Goal: Check status: Check status

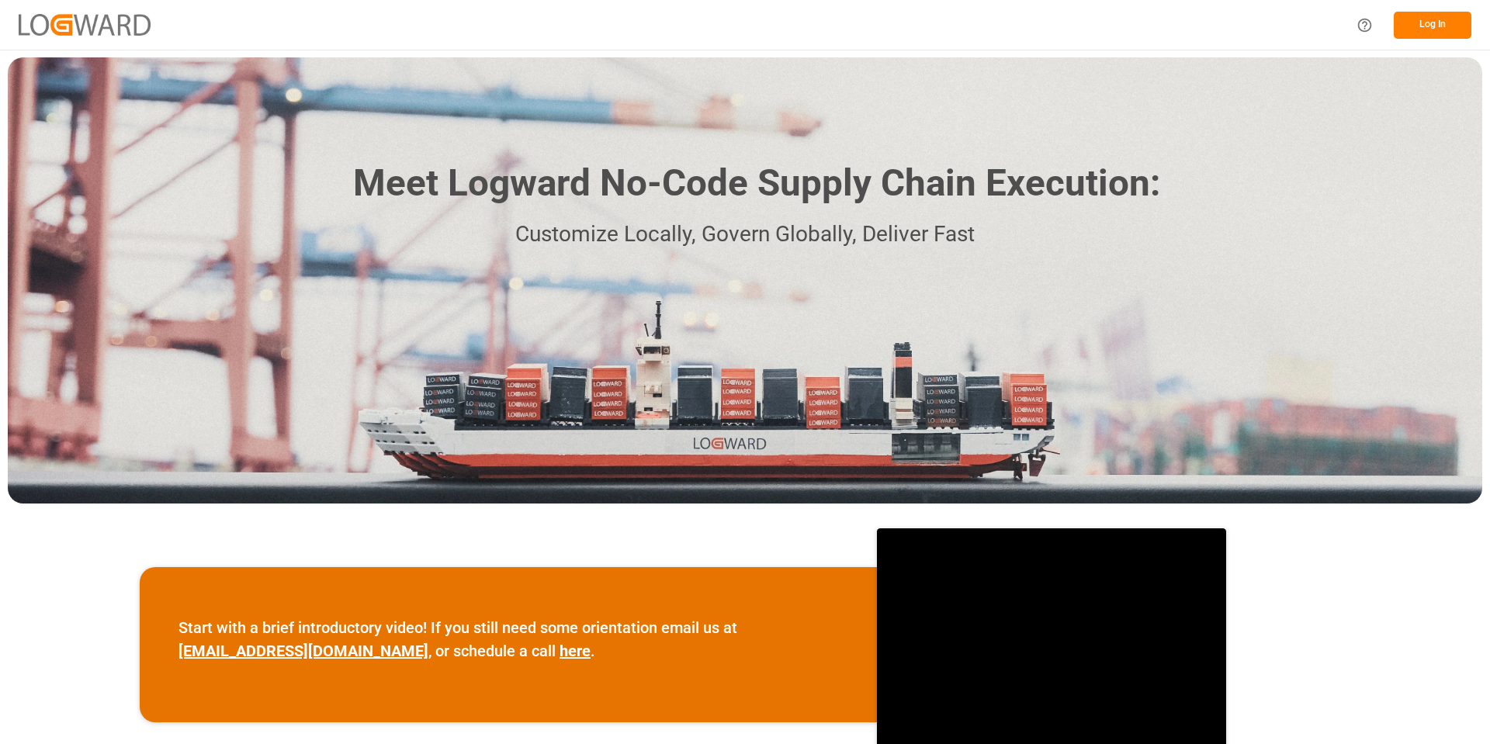
click at [1427, 19] on button "Log In" at bounding box center [1432, 25] width 78 height 27
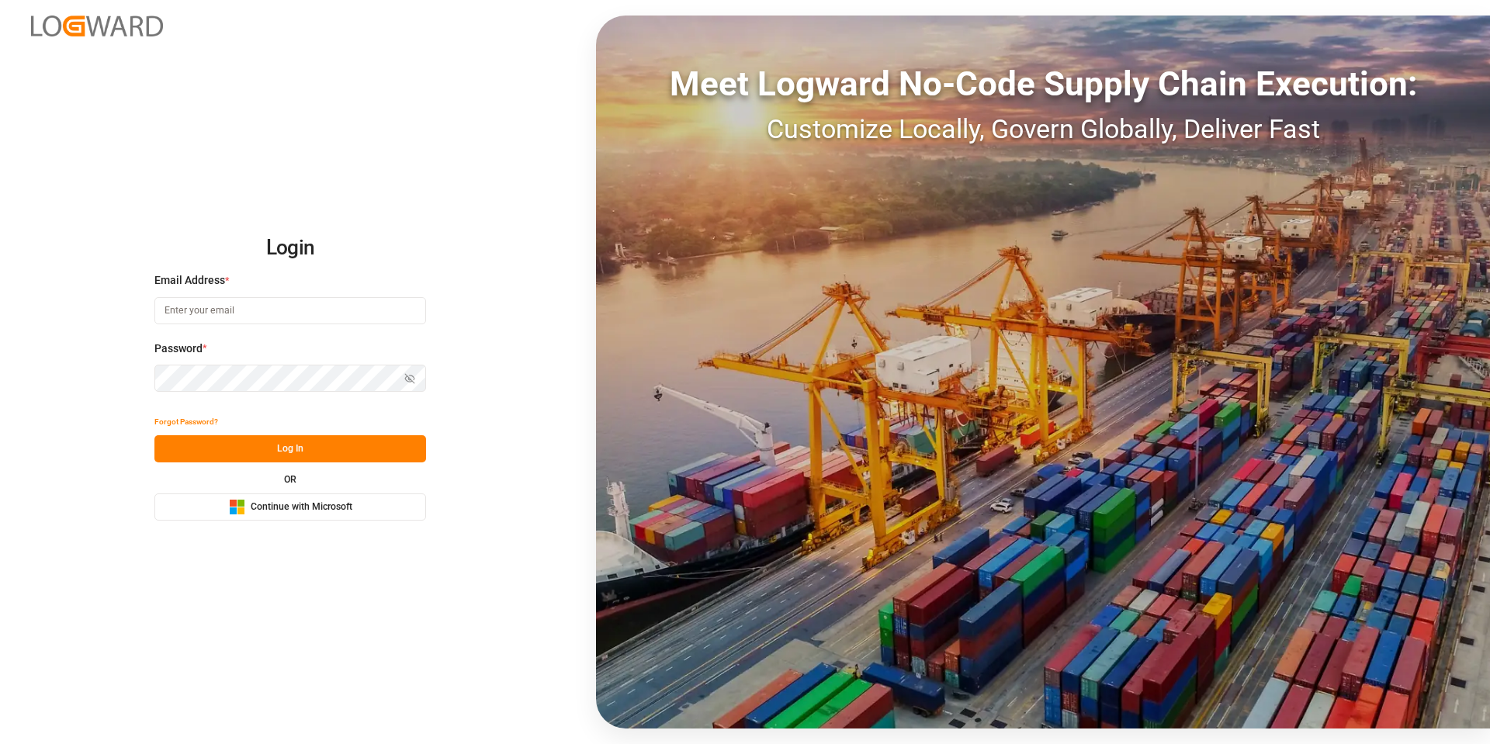
click at [280, 513] on span "Continue with Microsoft" at bounding box center [302, 507] width 102 height 14
click at [336, 504] on span "Continue with Microsoft" at bounding box center [302, 507] width 102 height 14
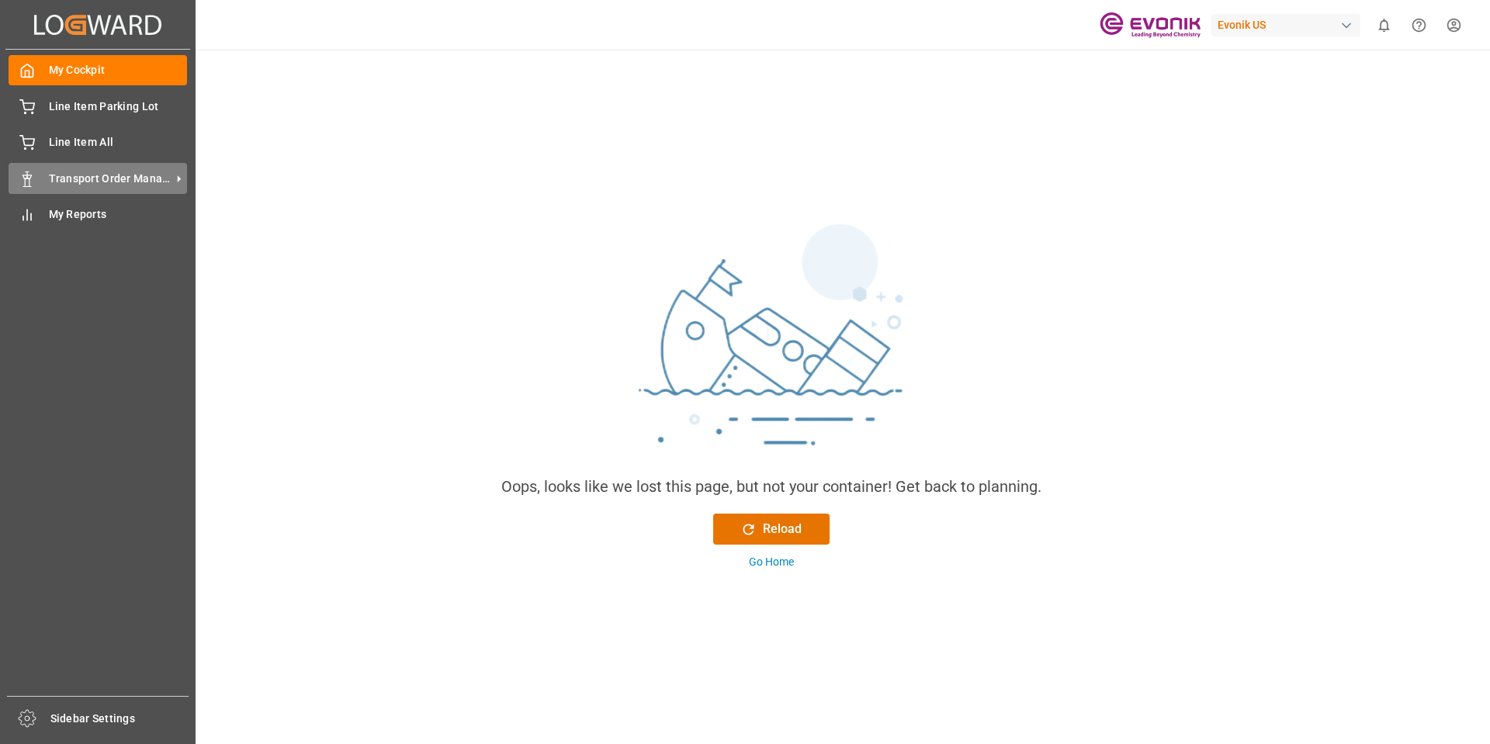
click at [74, 171] on span "Transport Order Management" at bounding box center [110, 179] width 123 height 16
click at [46, 179] on div "Transport Order Management Transport Order Management" at bounding box center [98, 178] width 178 height 30
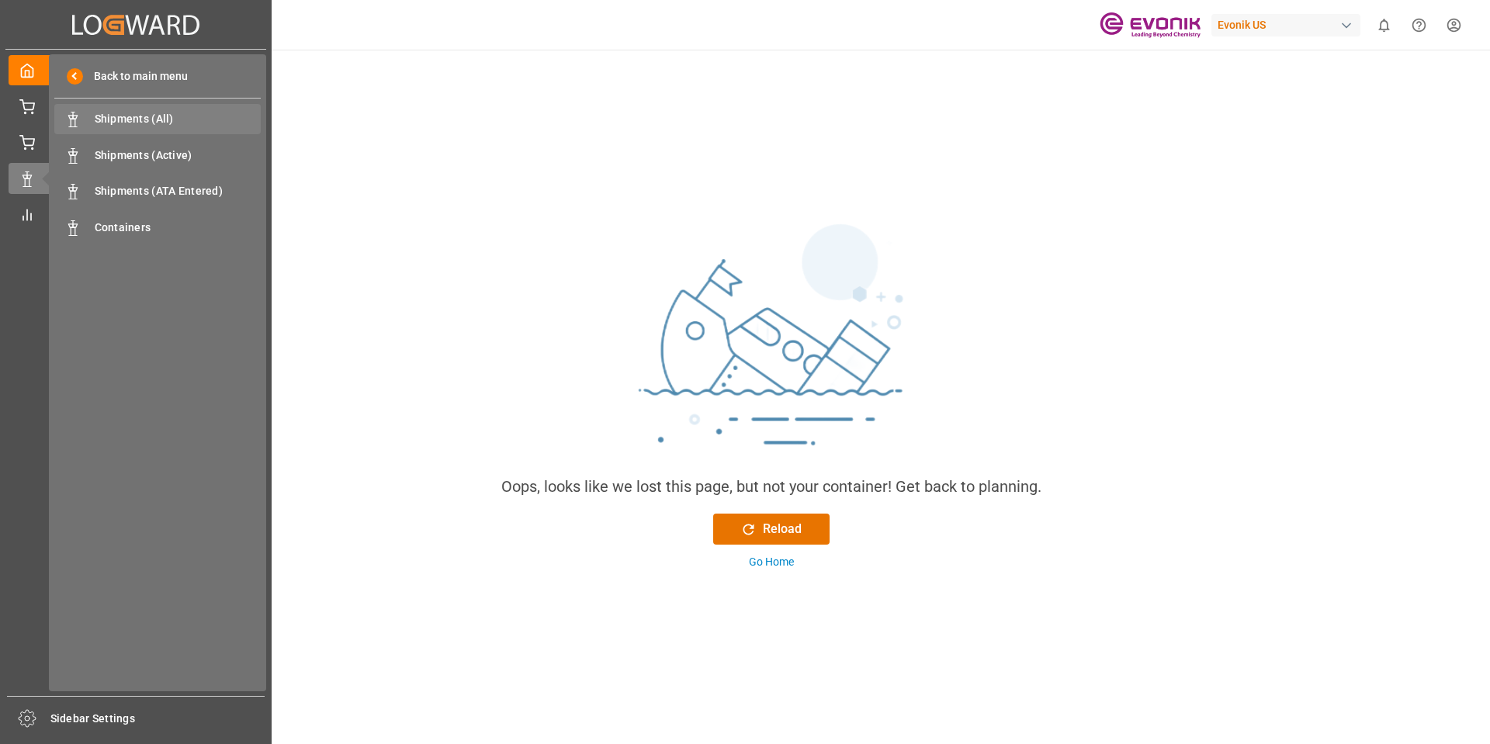
click at [164, 112] on span "Shipments (All)" at bounding box center [178, 119] width 167 height 16
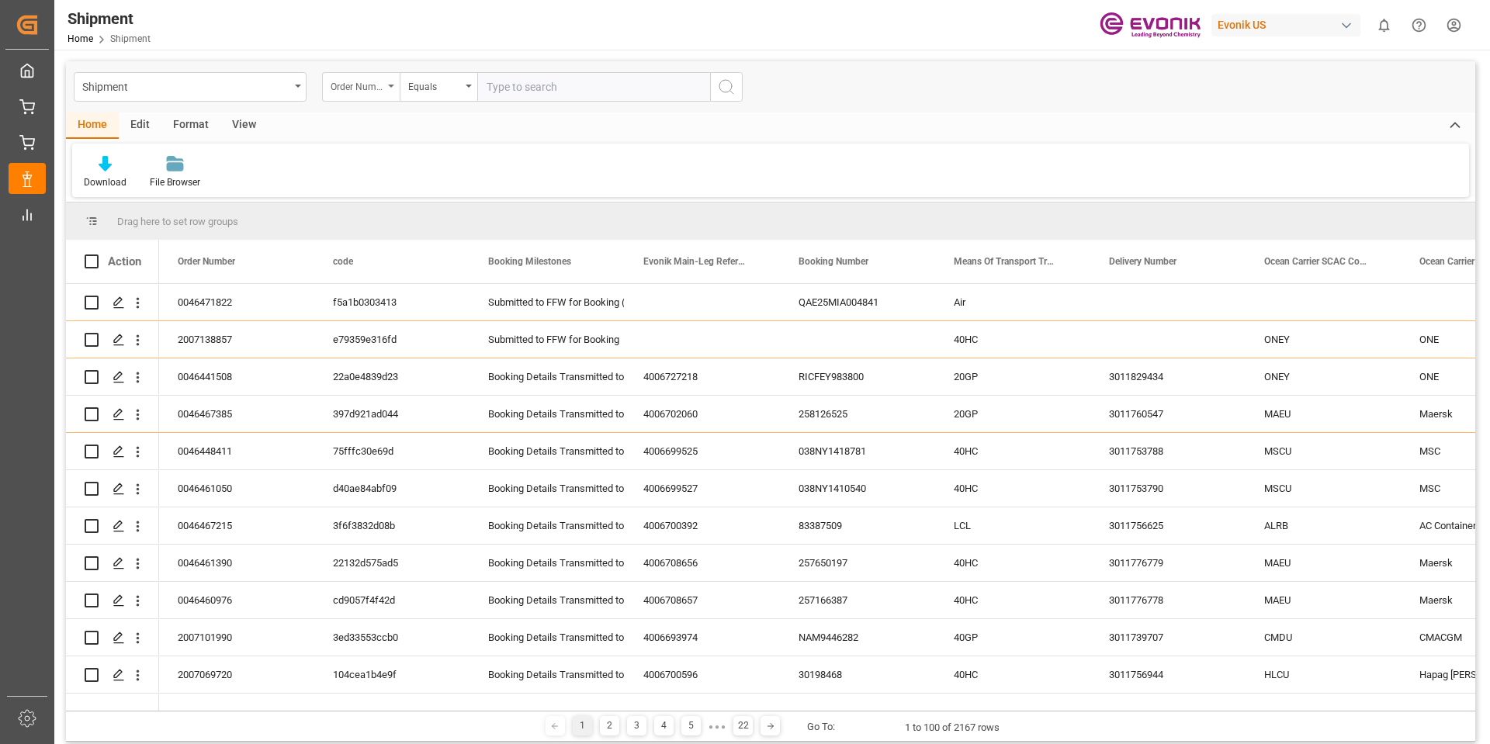
click at [391, 86] on icon "open menu" at bounding box center [391, 86] width 6 height 3
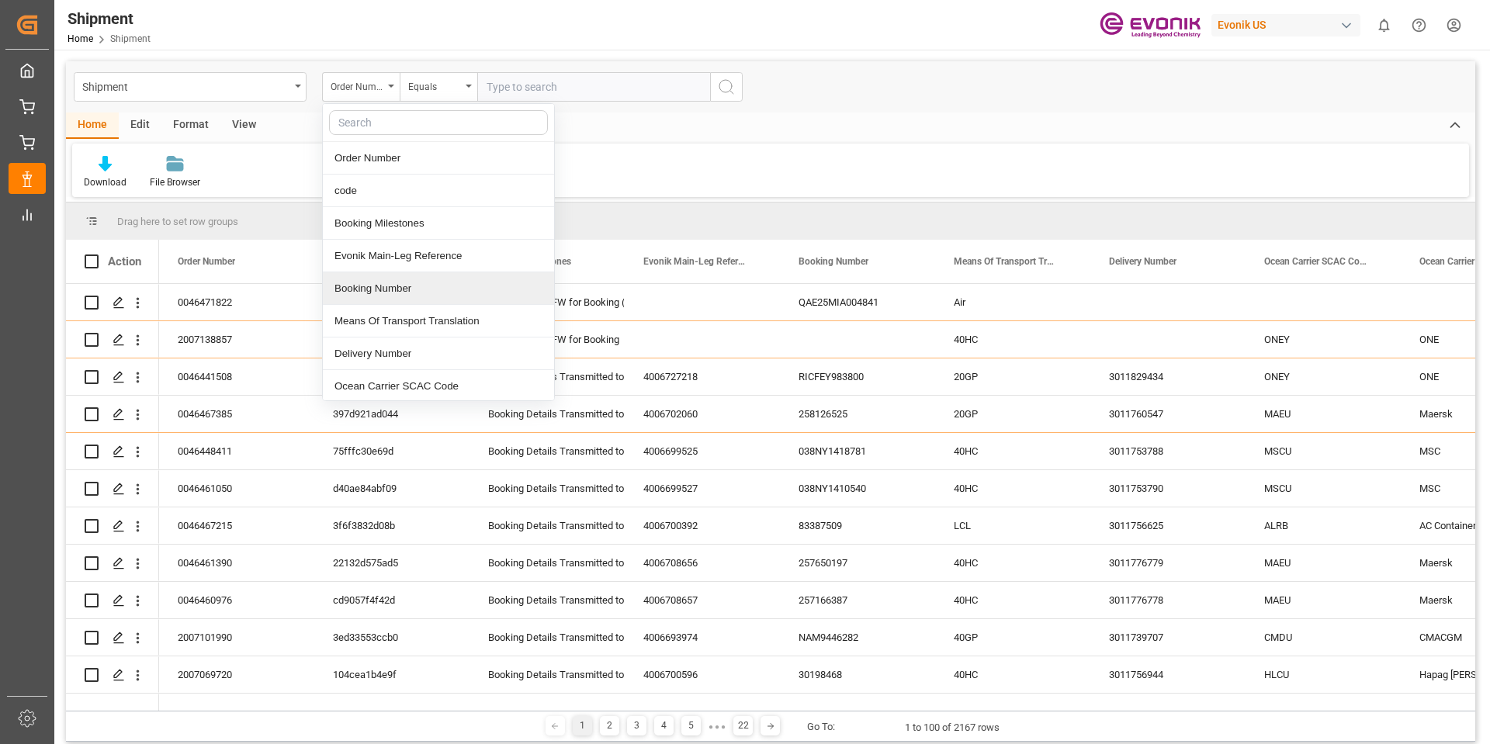
click at [397, 292] on div "Booking Number" at bounding box center [438, 288] width 231 height 33
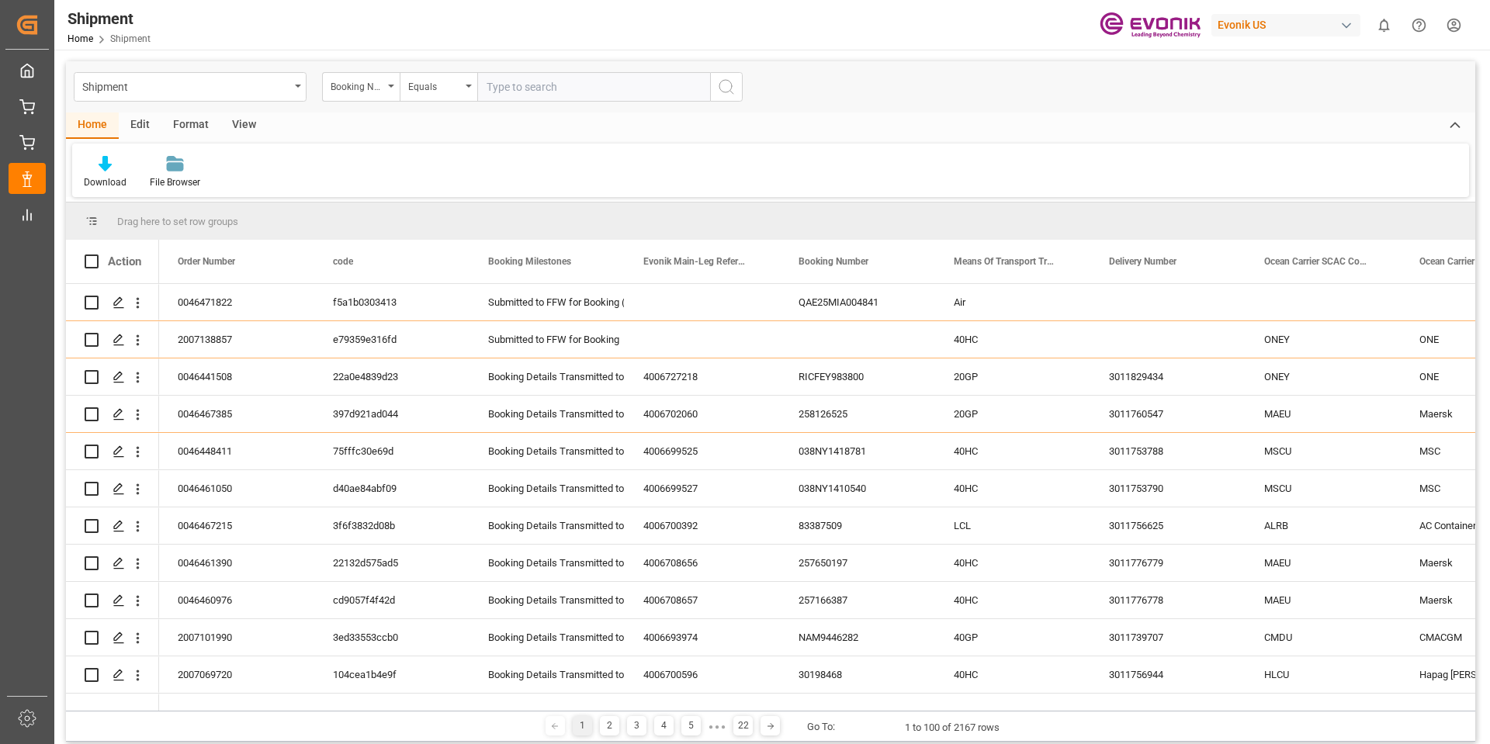
drag, startPoint x: 517, startPoint y: 85, endPoint x: 533, endPoint y: 92, distance: 17.4
click at [517, 85] on input "text" at bounding box center [593, 86] width 233 height 29
paste input "RICFCG039500"
type input "RICFCG039500"
click at [726, 88] on icon "search button" at bounding box center [726, 87] width 19 height 19
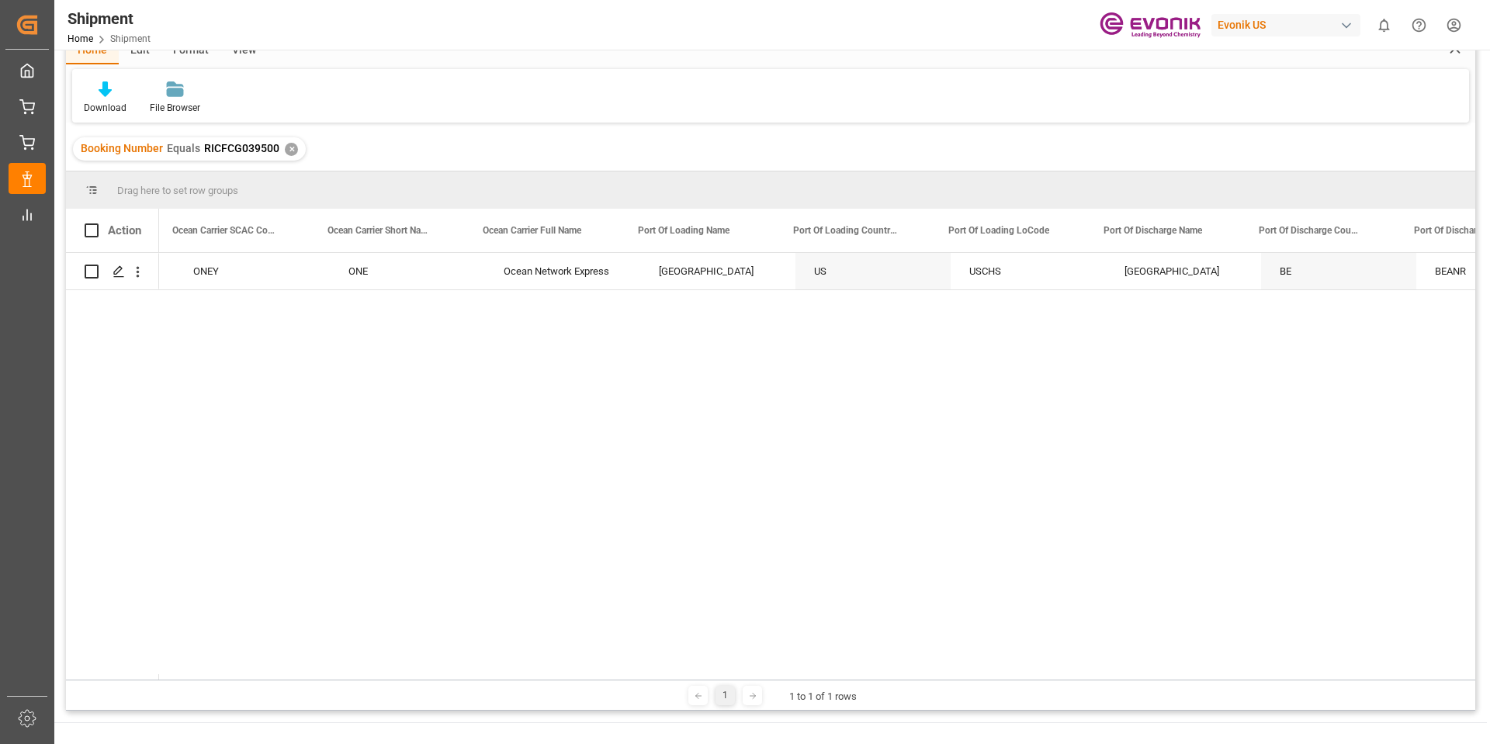
scroll to position [0, 1119]
click at [753, 697] on icon at bounding box center [752, 695] width 9 height 9
